Goal: Information Seeking & Learning: Learn about a topic

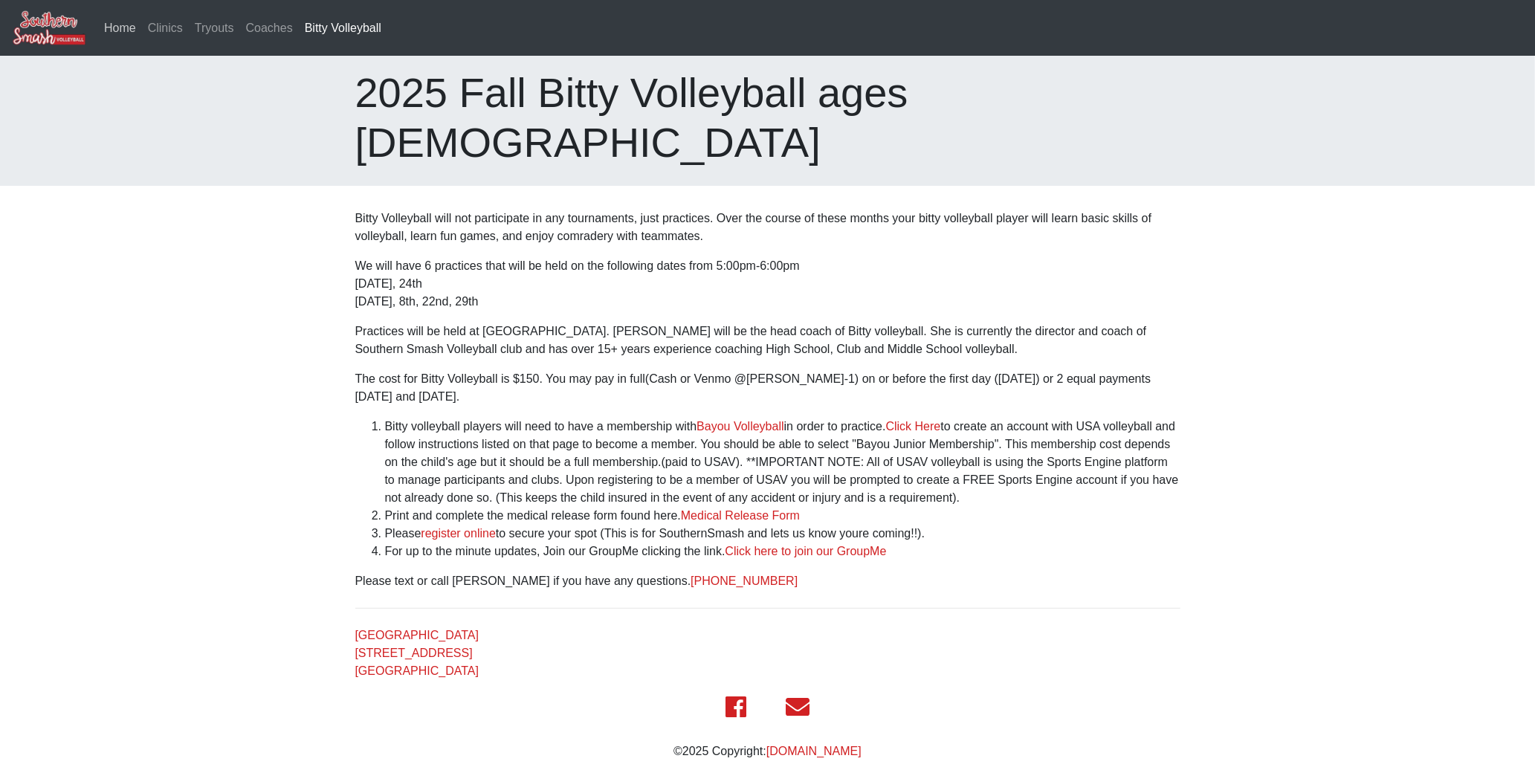
click at [112, 22] on link "Home" at bounding box center [120, 28] width 44 height 30
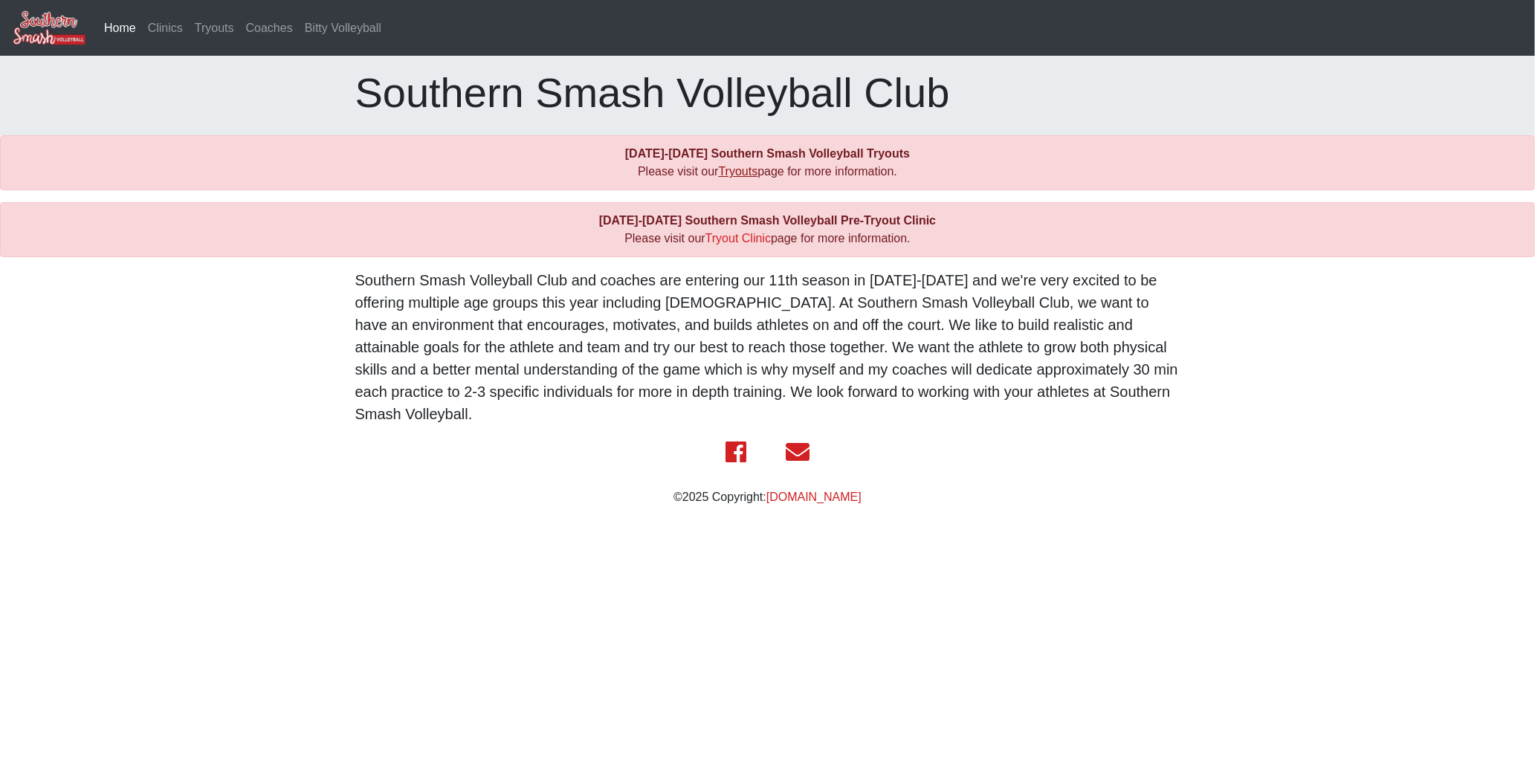
click at [723, 172] on link "Tryouts" at bounding box center [738, 171] width 39 height 13
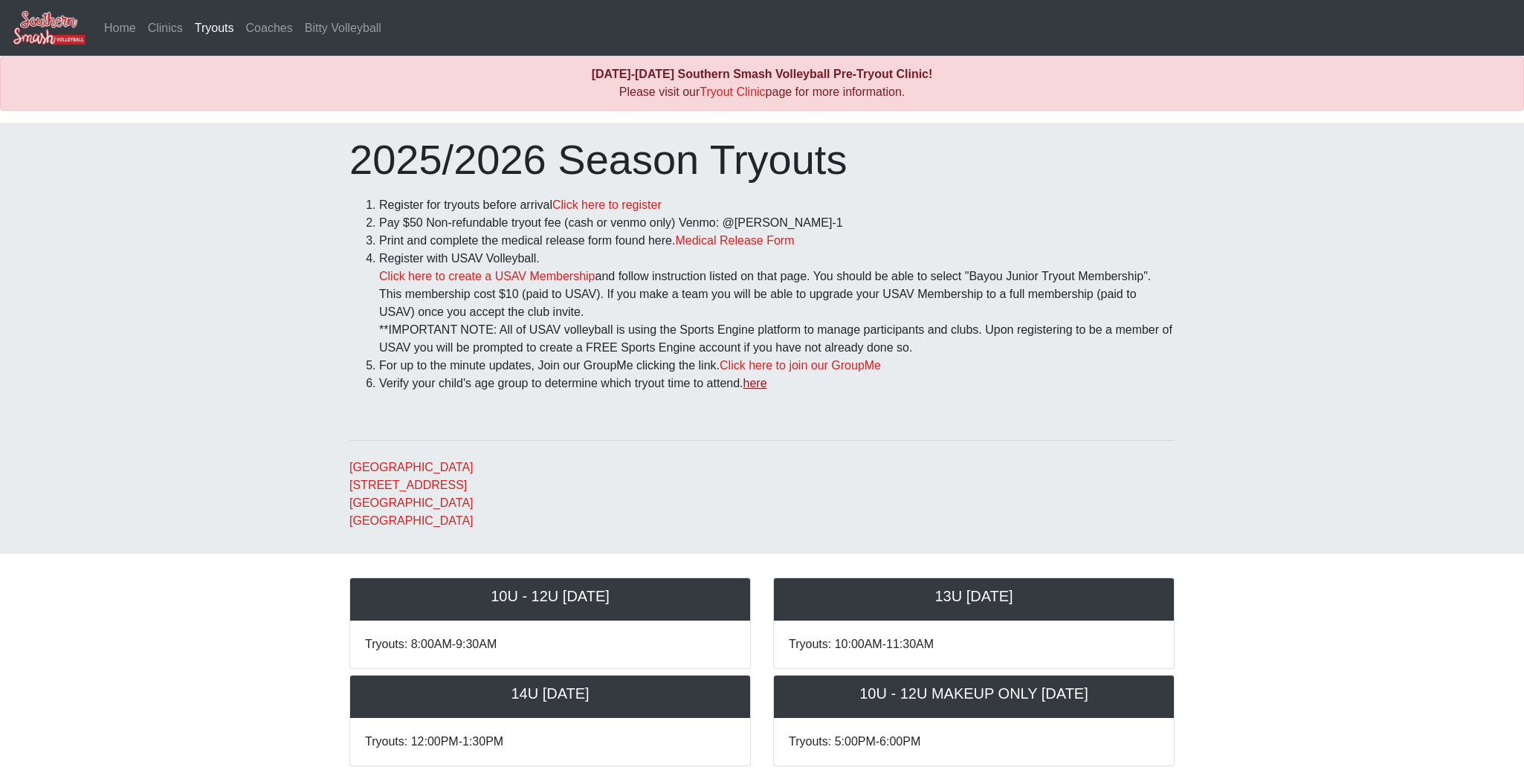
click at [767, 381] on link "here" at bounding box center [755, 383] width 24 height 13
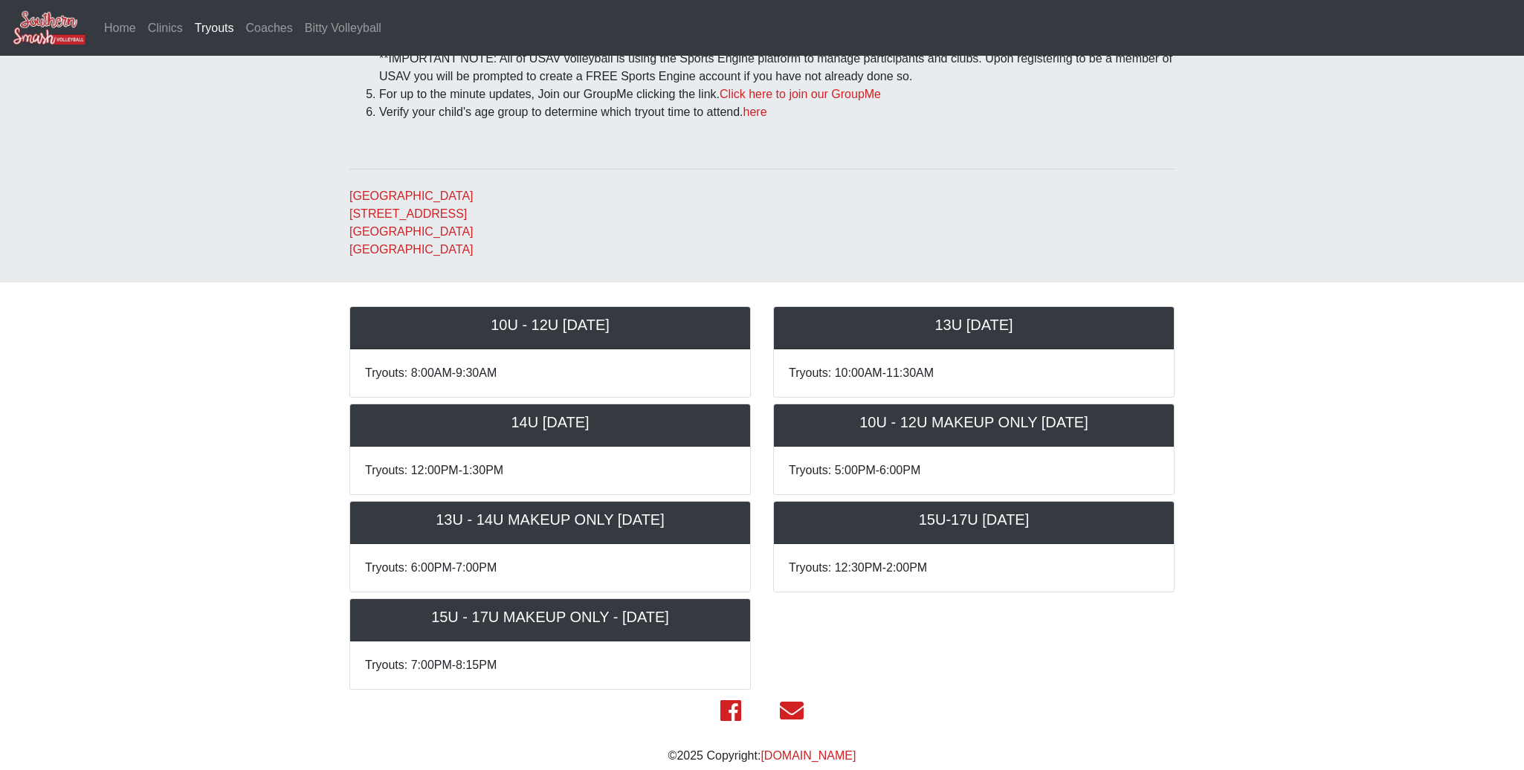
scroll to position [297, 0]
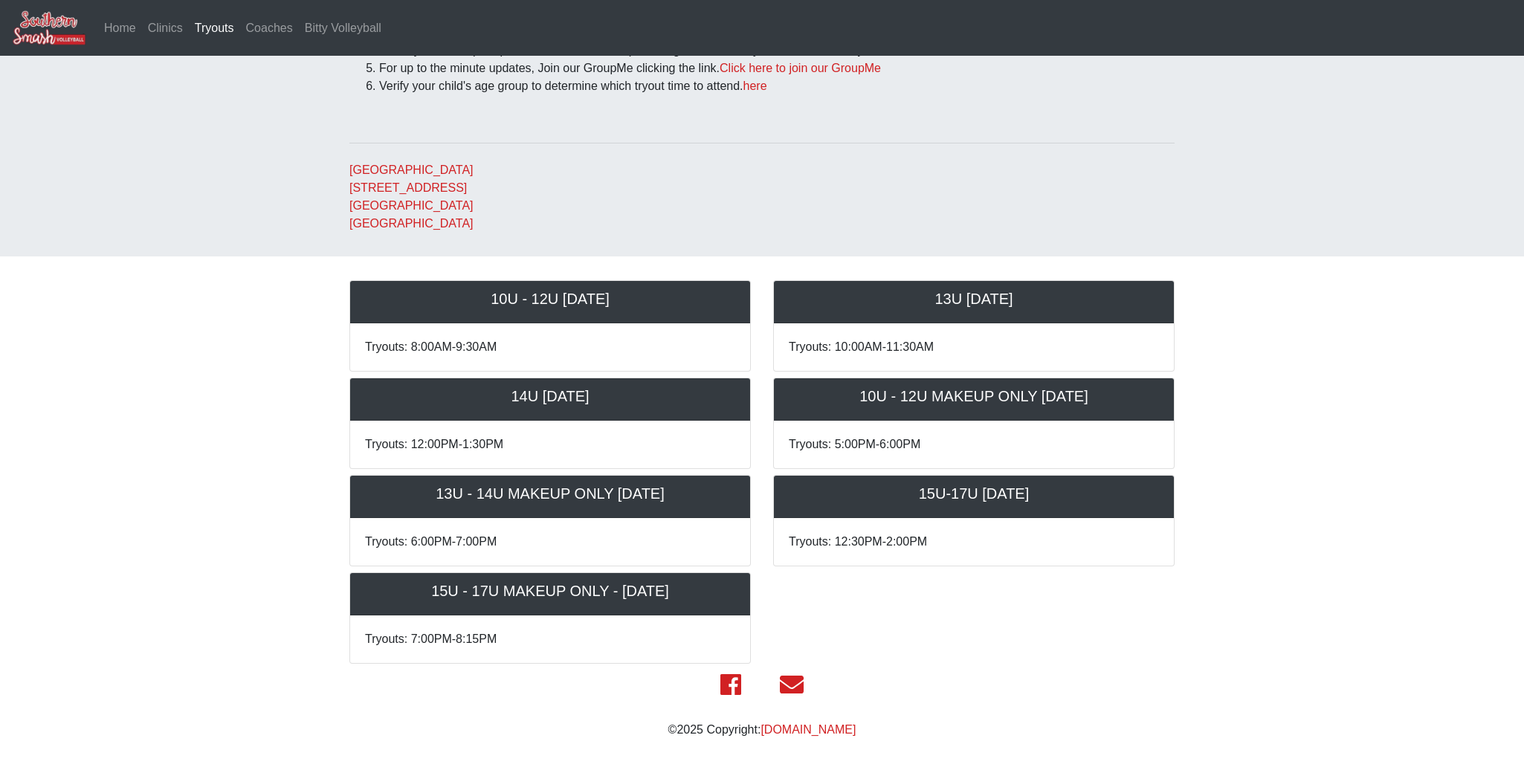
drag, startPoint x: 863, startPoint y: 497, endPoint x: 1093, endPoint y: 504, distance: 229.8
click at [1093, 504] on div "15U-17U Sunday November 16th" at bounding box center [974, 497] width 400 height 42
click at [1242, 456] on body "Home Clinics Tryouts (current) Coaches Bitty Volleyball 2025-2026 Southern Smas…" at bounding box center [762, 227] width 1524 height 1048
drag, startPoint x: 865, startPoint y: 497, endPoint x: 1155, endPoint y: 480, distance: 289.7
click at [1155, 480] on div "15U-17U [DATE]" at bounding box center [974, 497] width 400 height 42
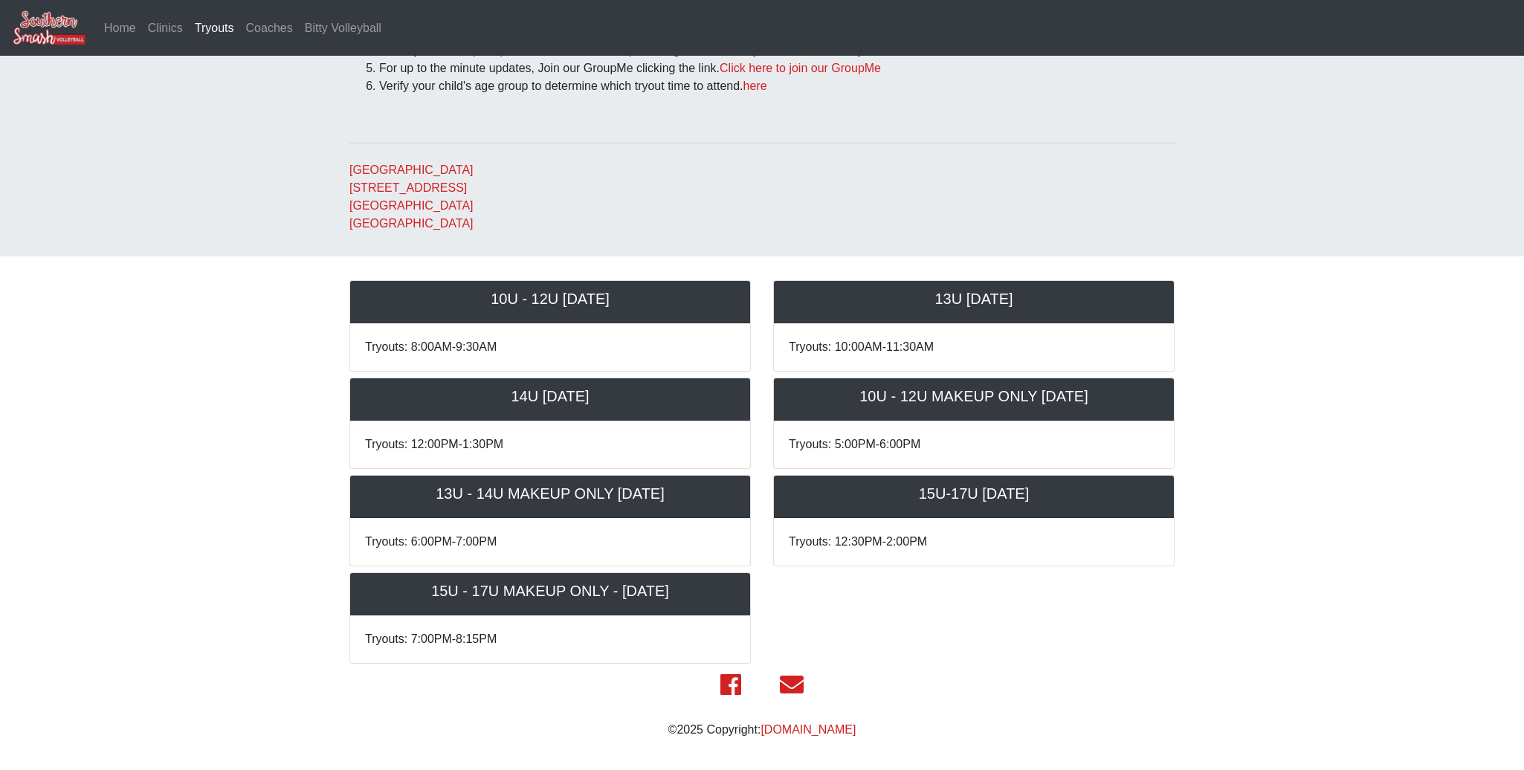
click at [1193, 462] on body "Home Clinics Tryouts (current) Coaches Bitty Volleyball [DATE]-[DATE] Southern …" at bounding box center [762, 227] width 1524 height 1048
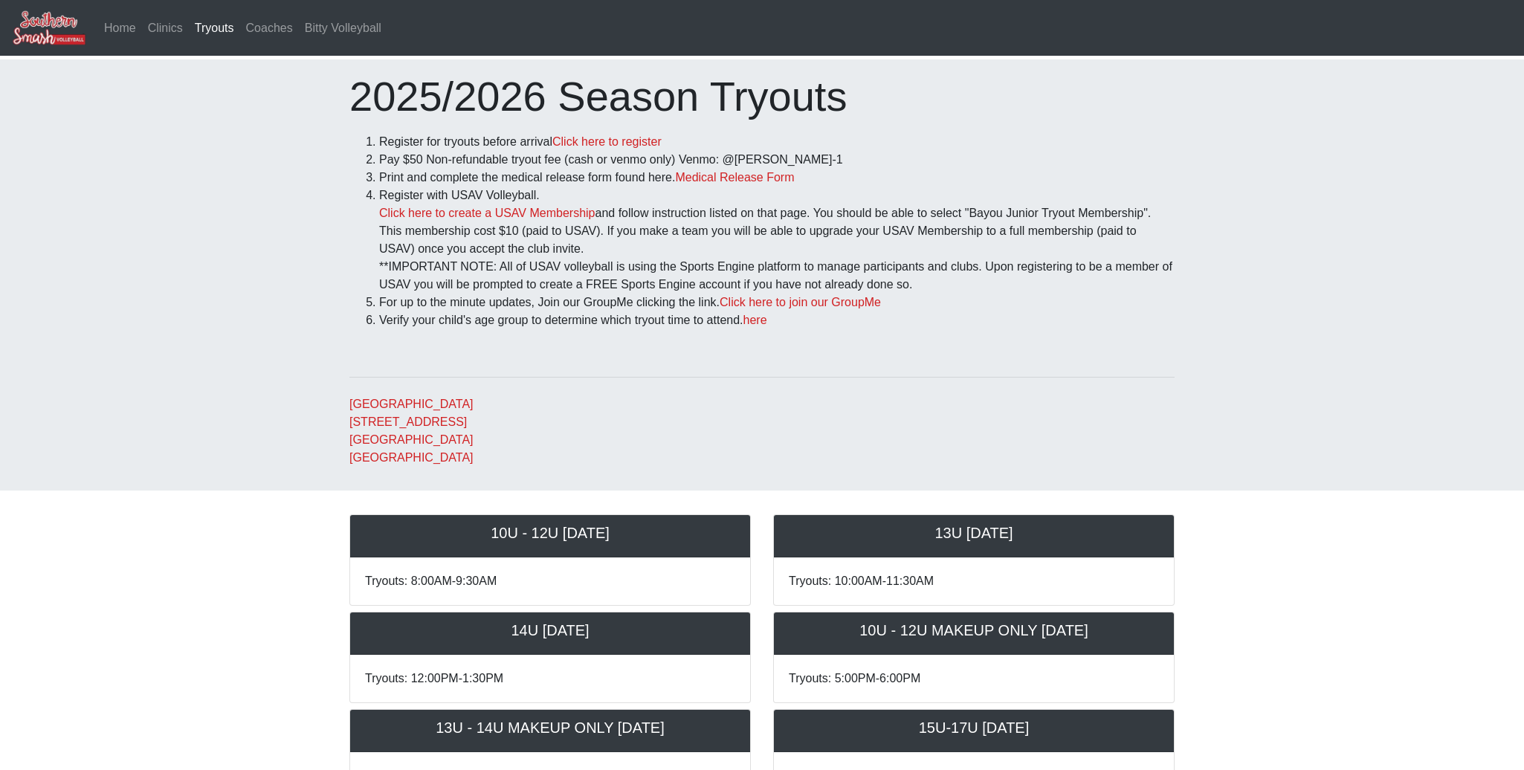
scroll to position [0, 0]
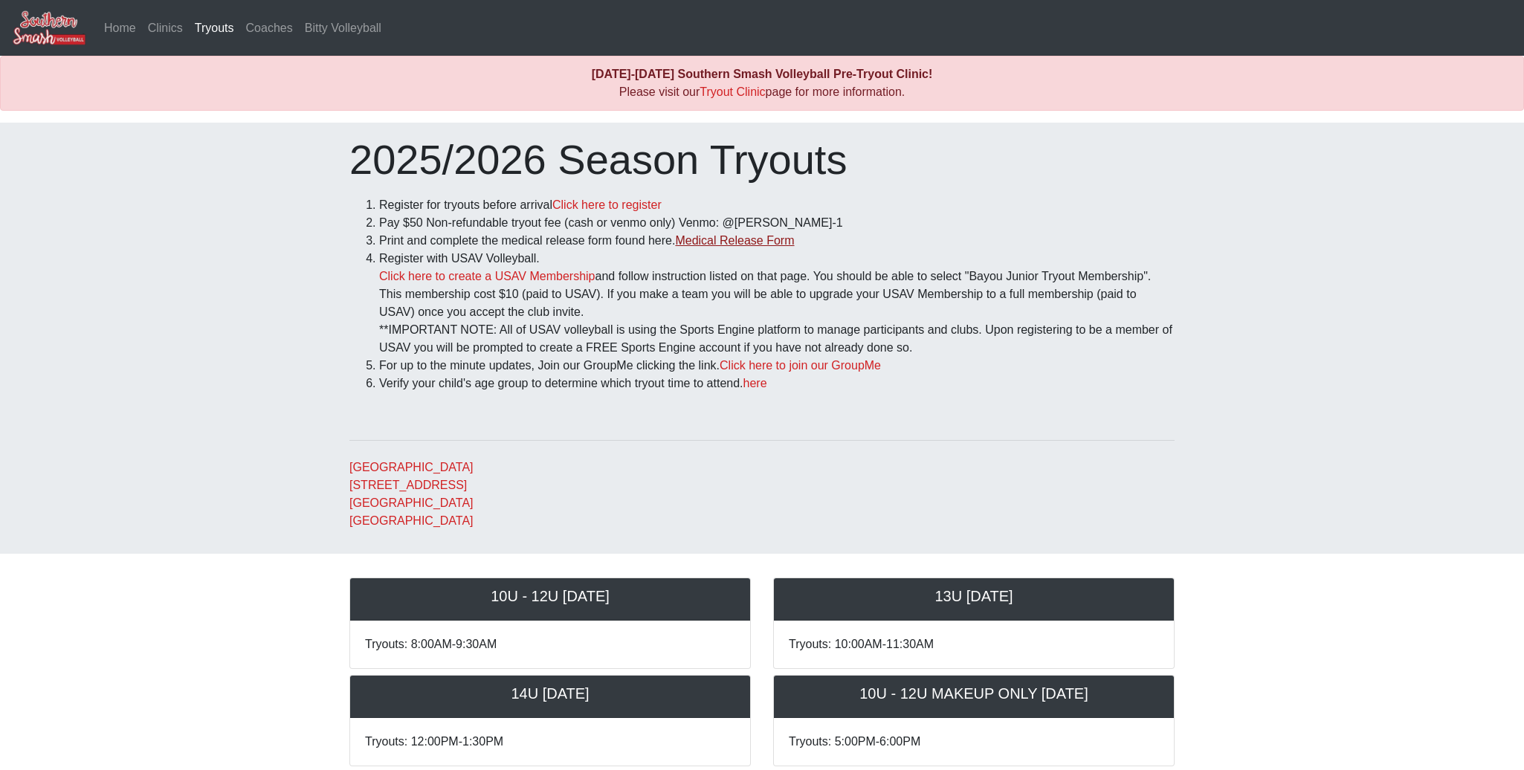
click at [770, 242] on link "Medical Release Form" at bounding box center [734, 240] width 119 height 13
click at [746, 96] on link "Tryout Clinic" at bounding box center [732, 91] width 65 height 13
click at [266, 22] on link "Coaches" at bounding box center [269, 28] width 59 height 30
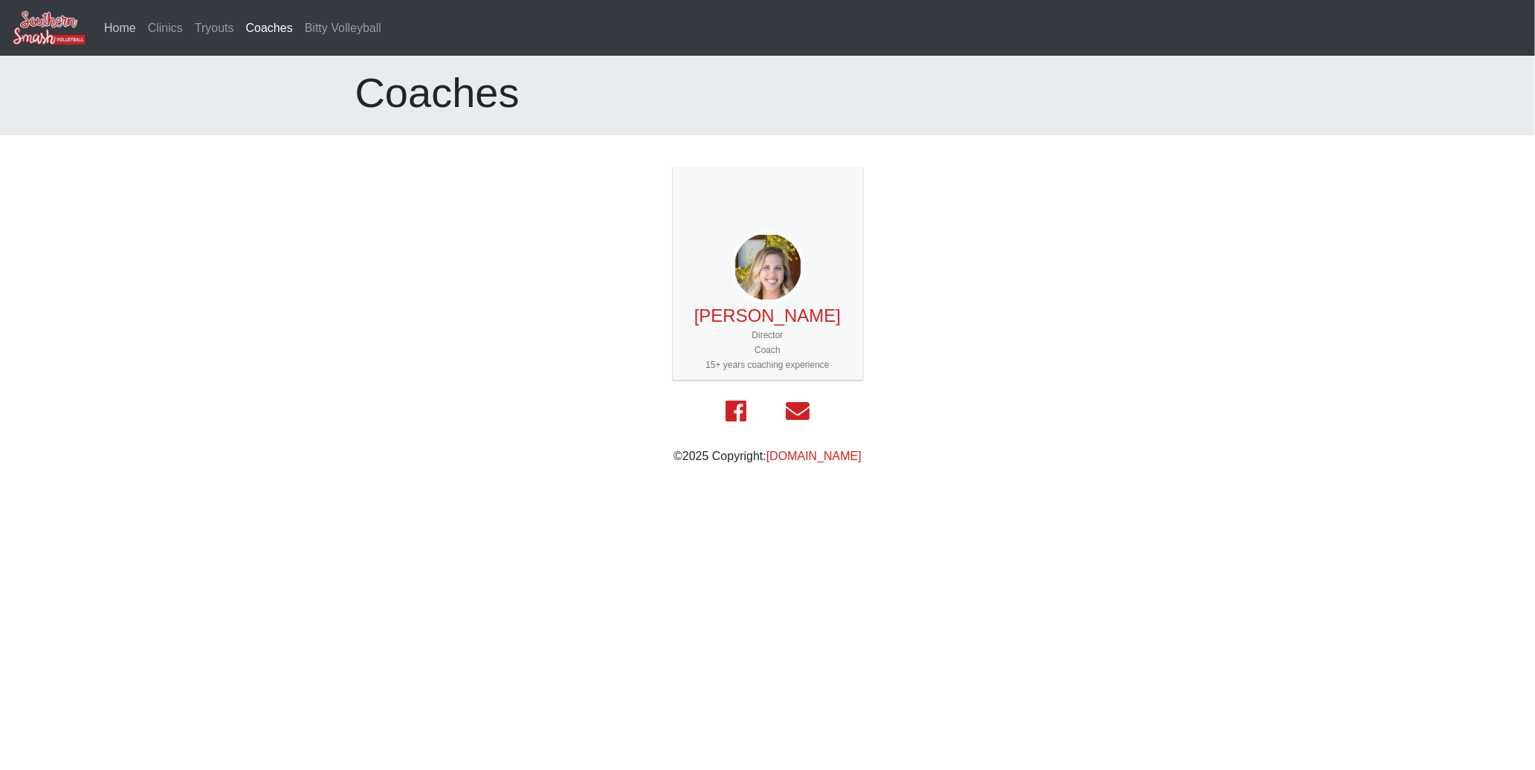
click at [123, 31] on link "Home" at bounding box center [120, 28] width 44 height 30
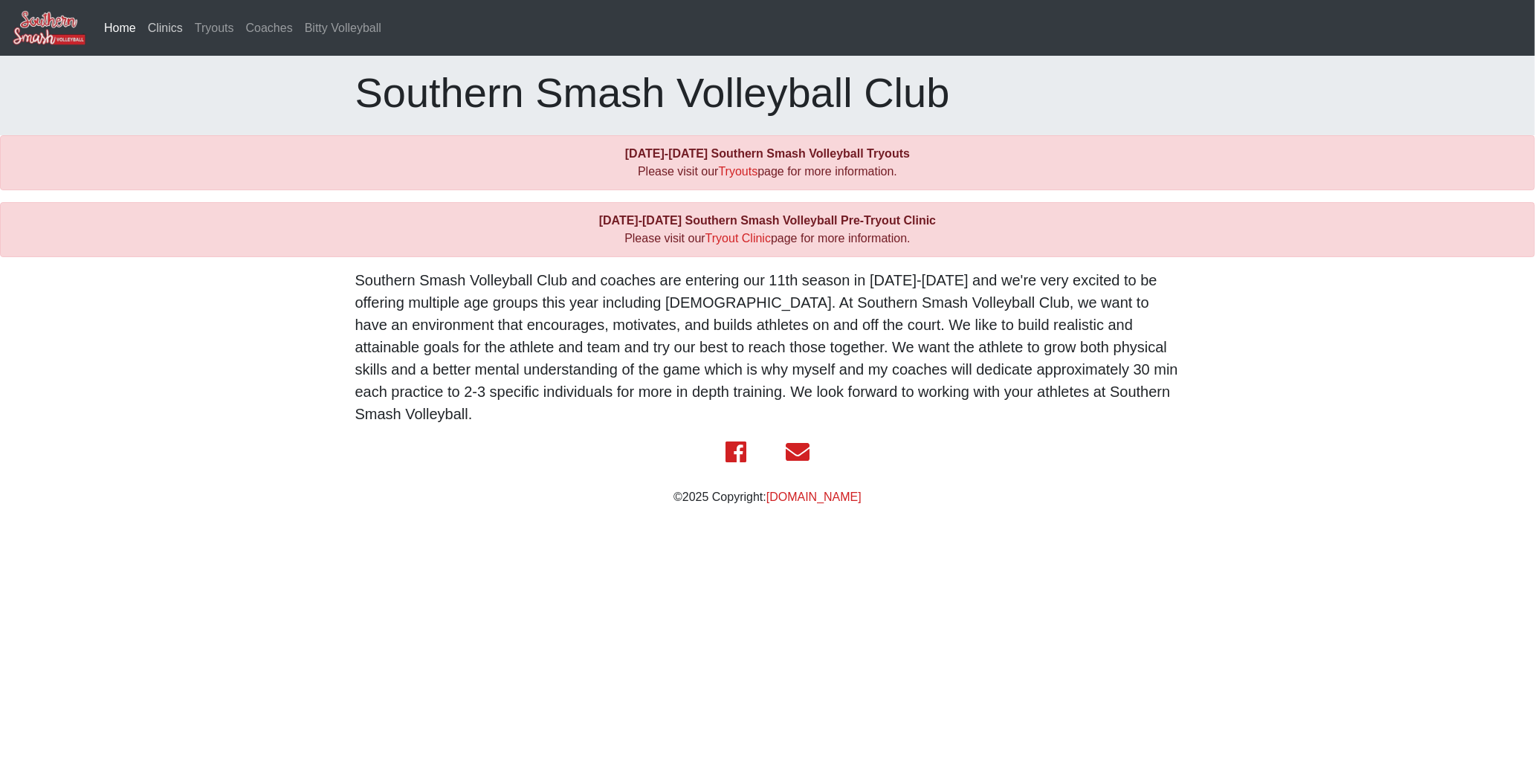
click at [182, 31] on link "Clinics" at bounding box center [165, 28] width 47 height 30
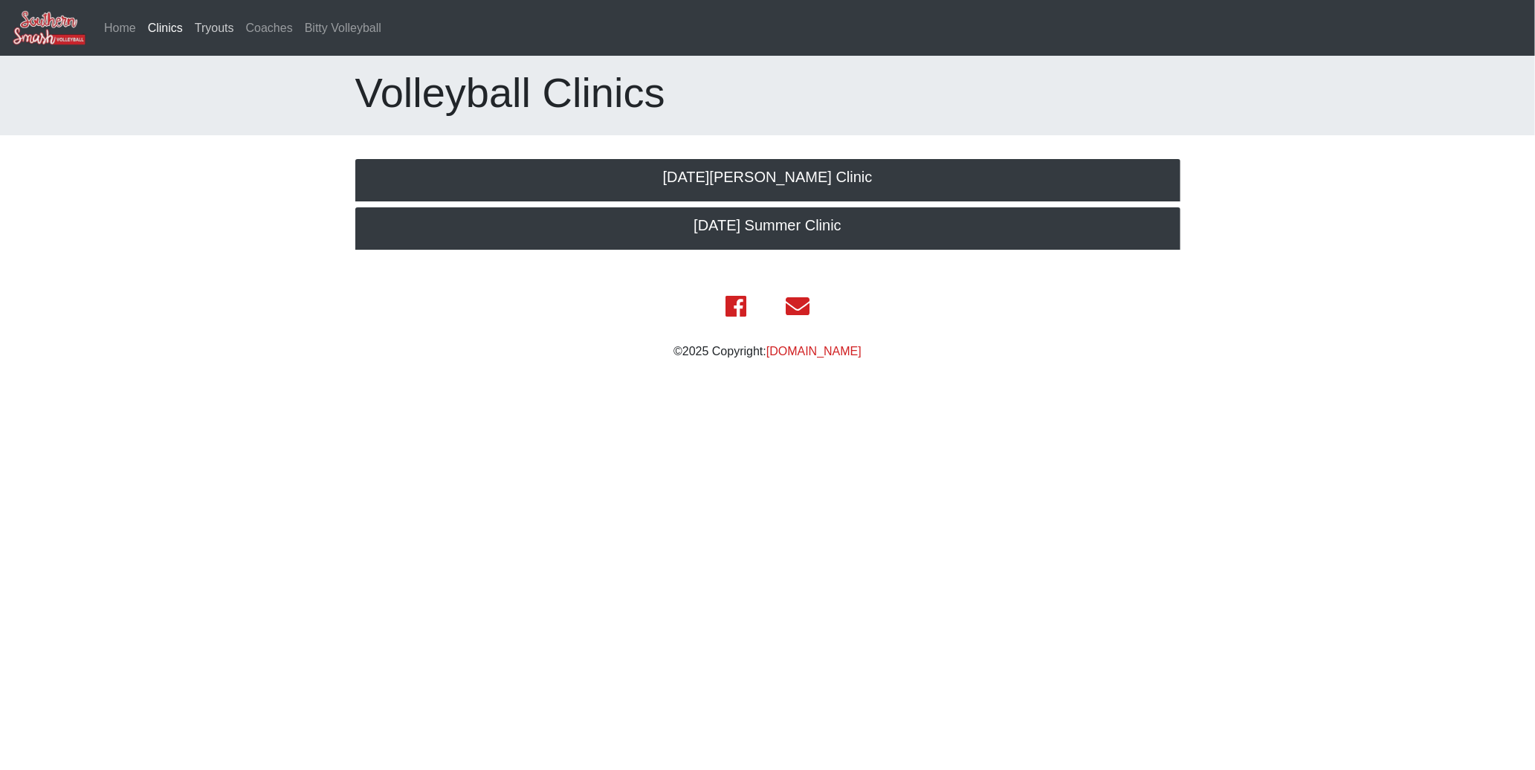
click at [209, 27] on link "Tryouts" at bounding box center [214, 28] width 51 height 30
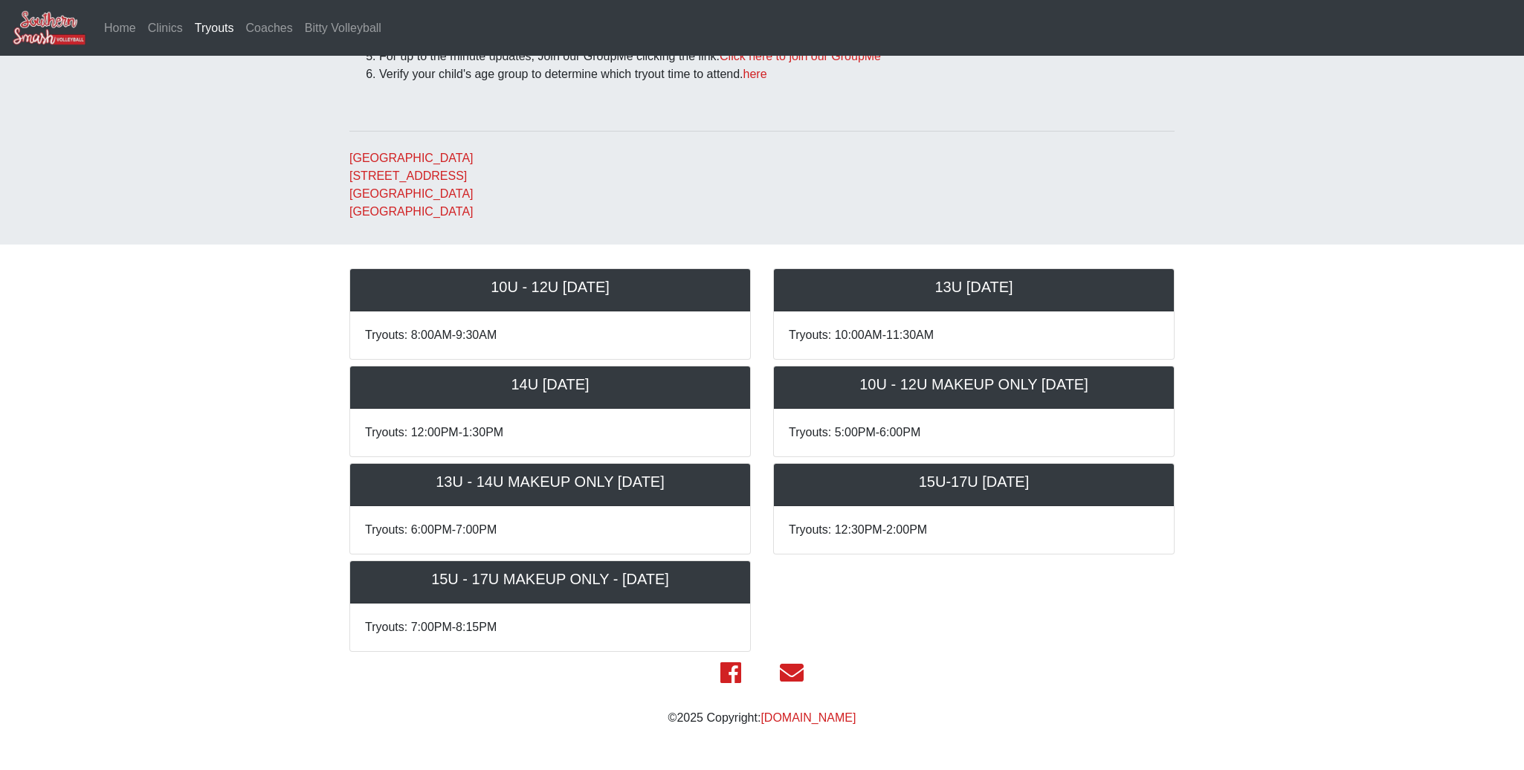
scroll to position [311, 0]
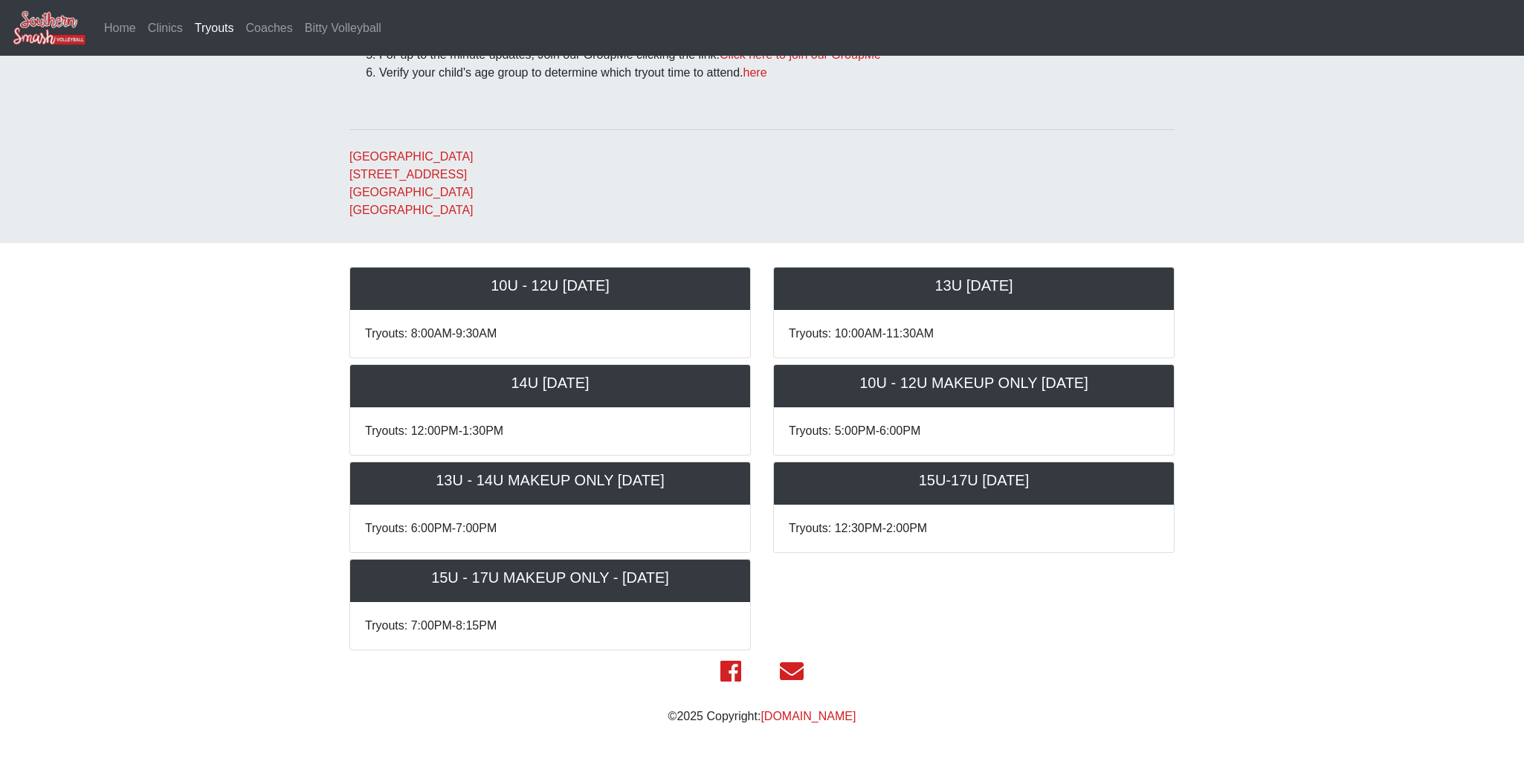
drag, startPoint x: 865, startPoint y: 481, endPoint x: 1175, endPoint y: 483, distance: 310.0
click at [1175, 483] on div "15U-17U [DATE] Tryouts: 12:30PM-2:00PM" at bounding box center [974, 507] width 424 height 91
click at [1323, 378] on body "Home Clinics Tryouts (current) Coaches Bitty Volleyball [DATE]-[DATE] Southern …" at bounding box center [762, 213] width 1524 height 1048
click at [1251, 630] on body "Home Clinics Tryouts (current) Coaches Bitty Volleyball [DATE]-[DATE] Southern …" at bounding box center [762, 213] width 1524 height 1048
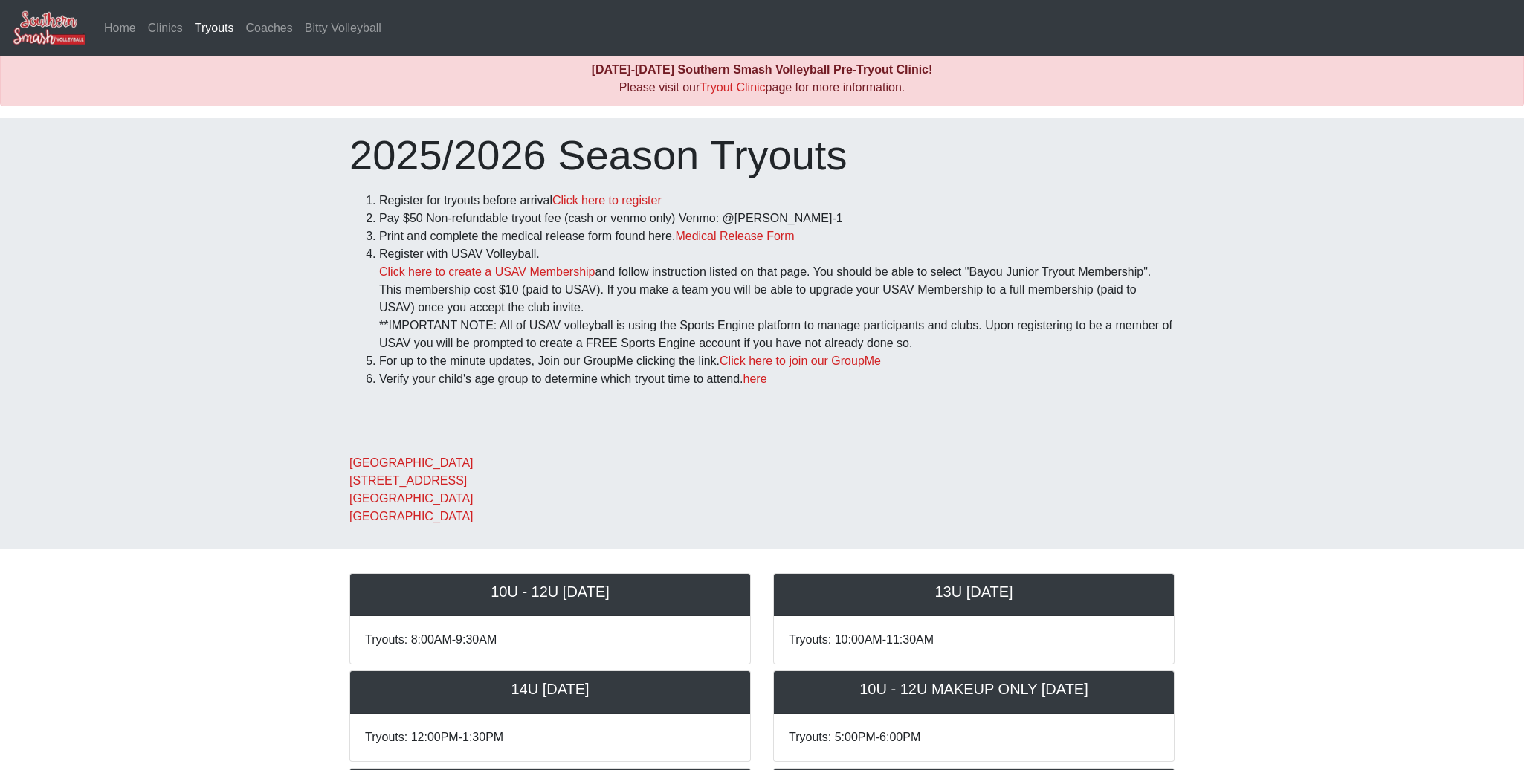
scroll to position [0, 0]
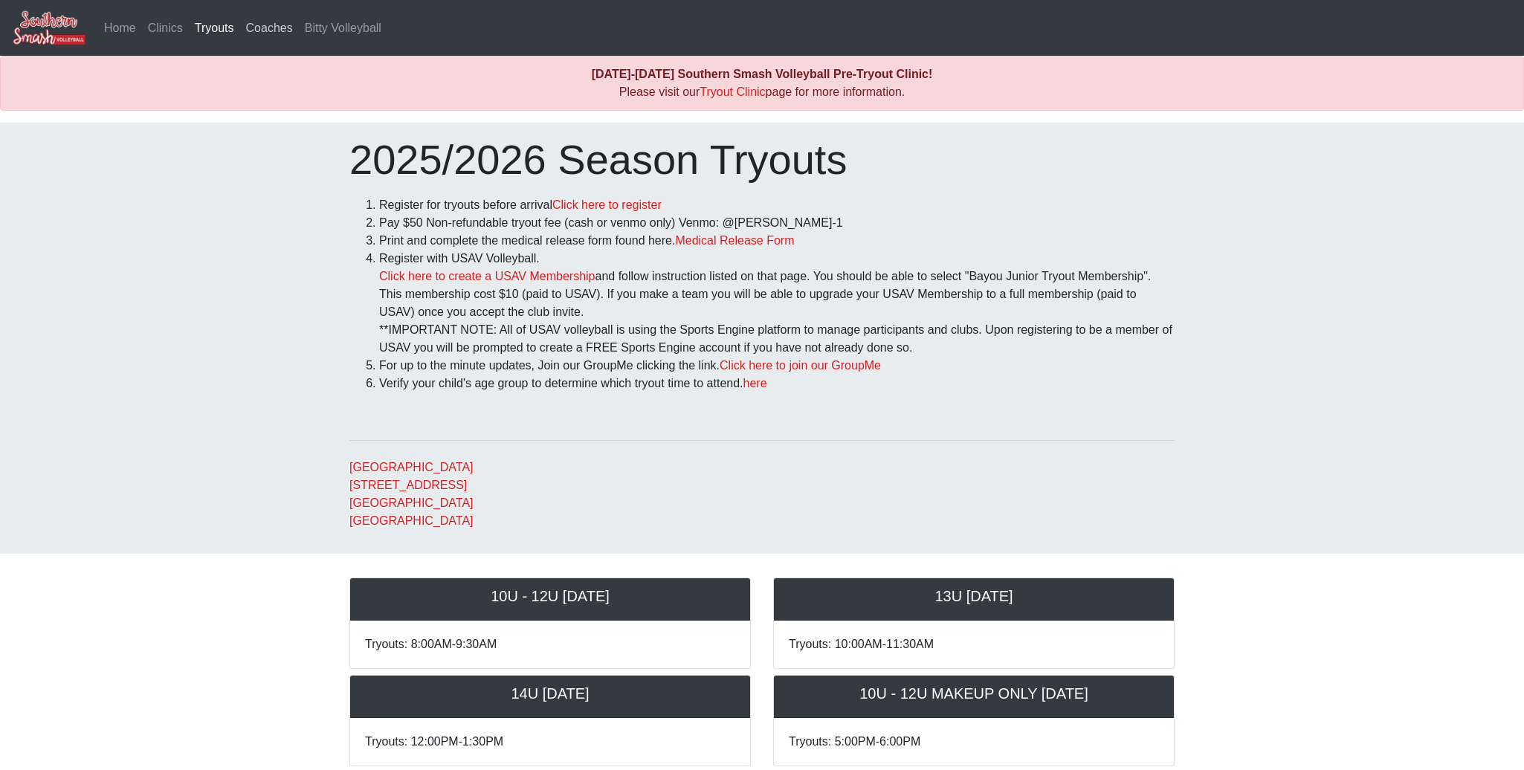
click at [245, 19] on link "Coaches" at bounding box center [269, 28] width 59 height 30
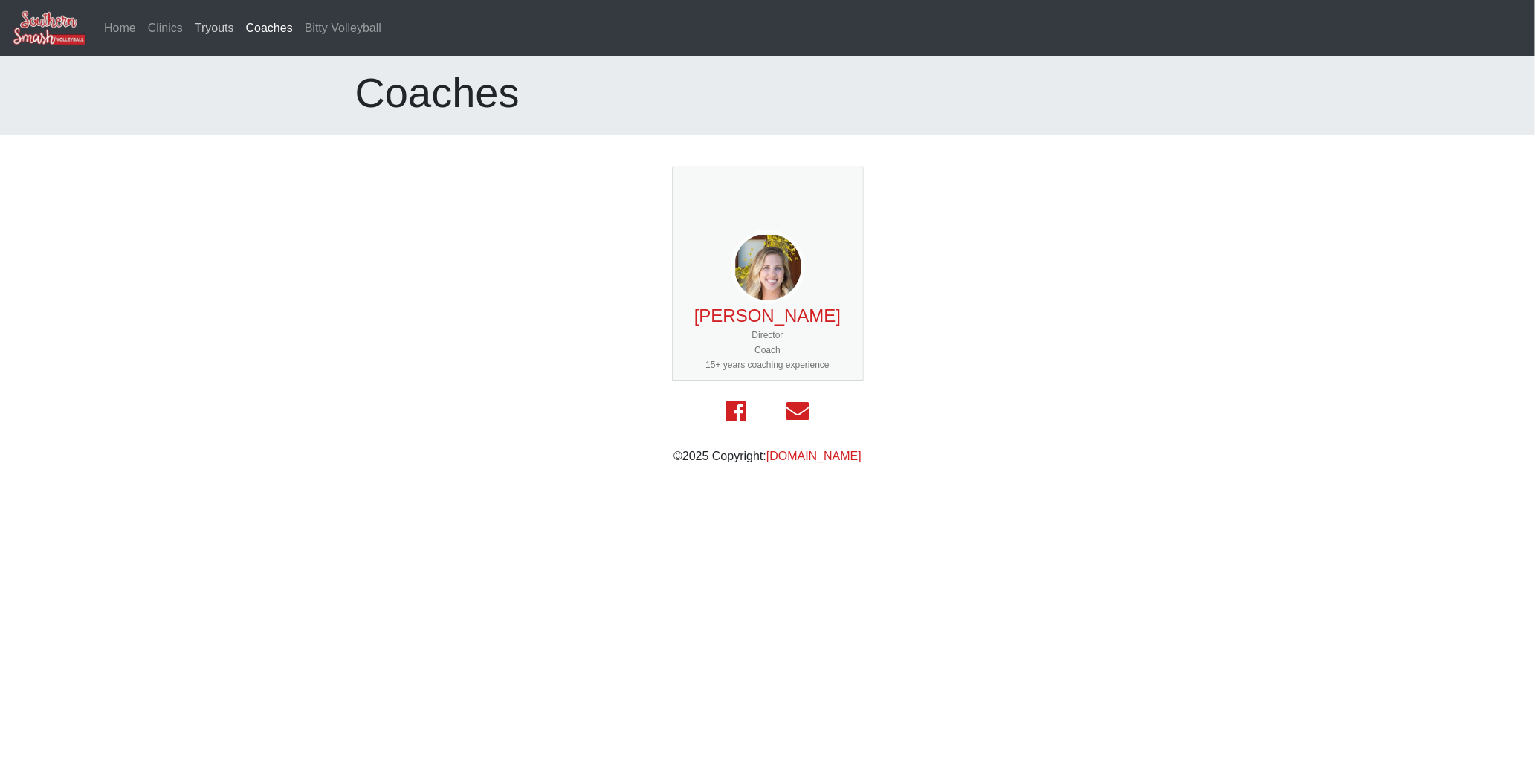
click at [216, 24] on link "Tryouts" at bounding box center [214, 28] width 51 height 30
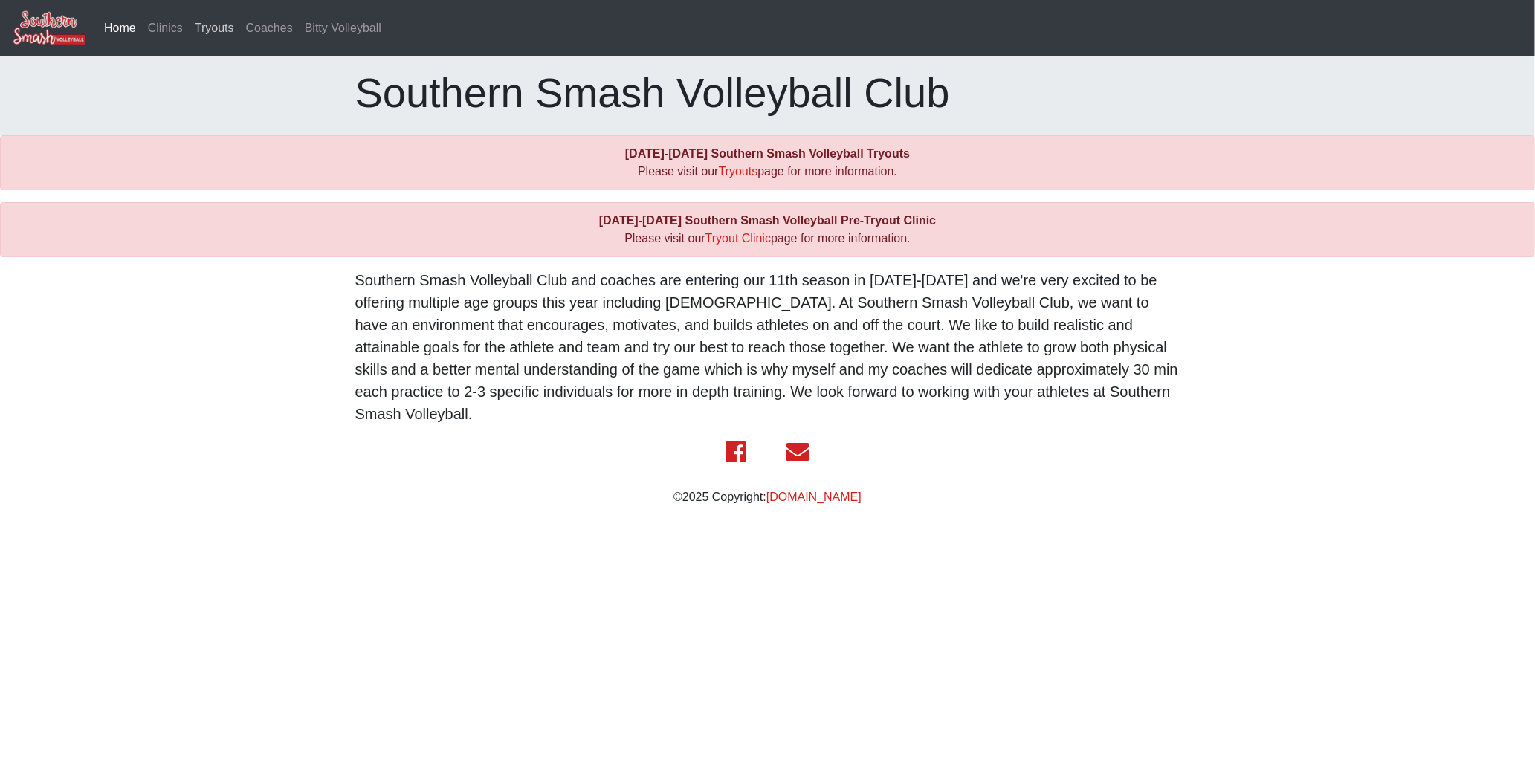
click at [192, 22] on link "Tryouts" at bounding box center [214, 28] width 51 height 30
